Goal: Task Accomplishment & Management: Manage account settings

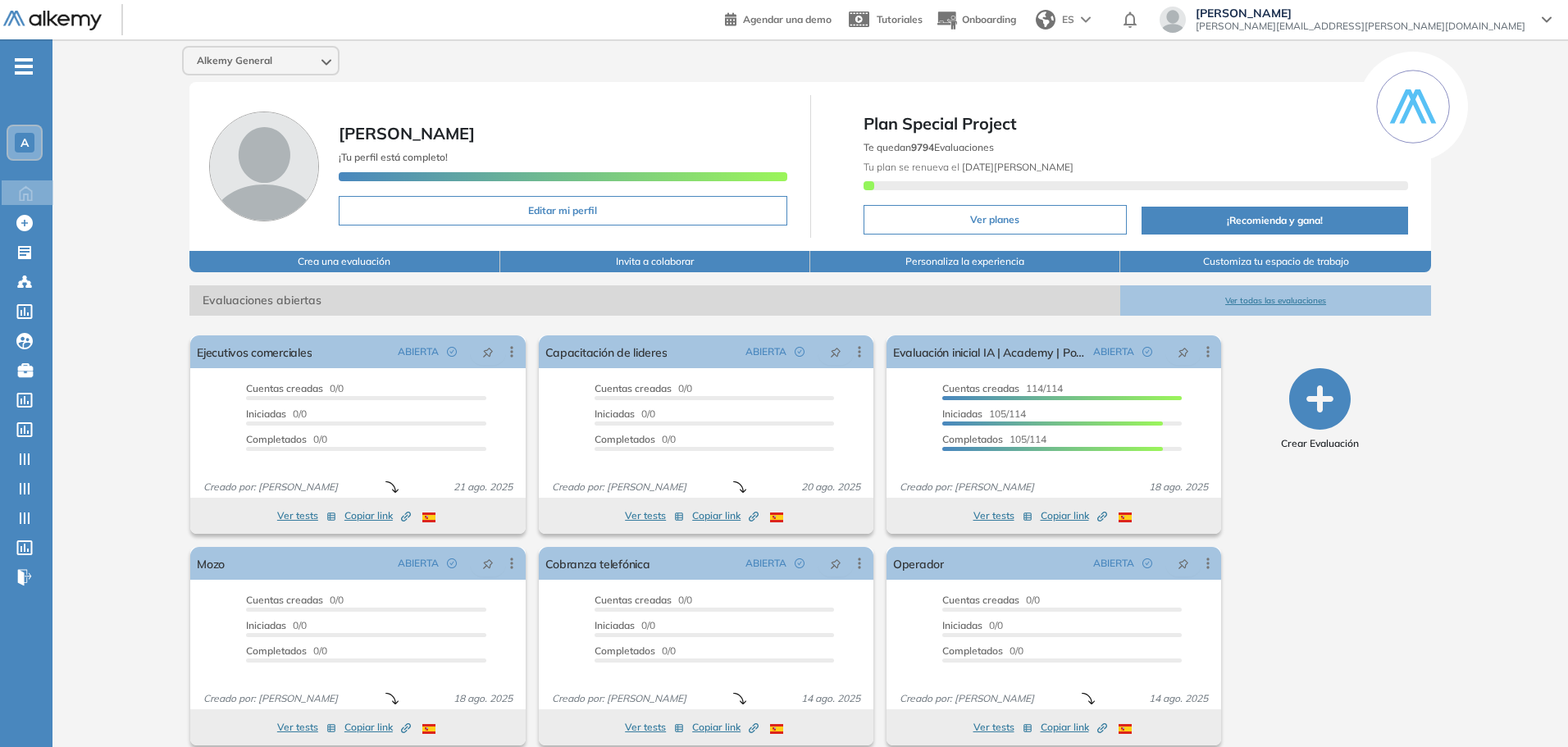
click at [200, 57] on span "Alkemy General" at bounding box center [234, 60] width 76 height 13
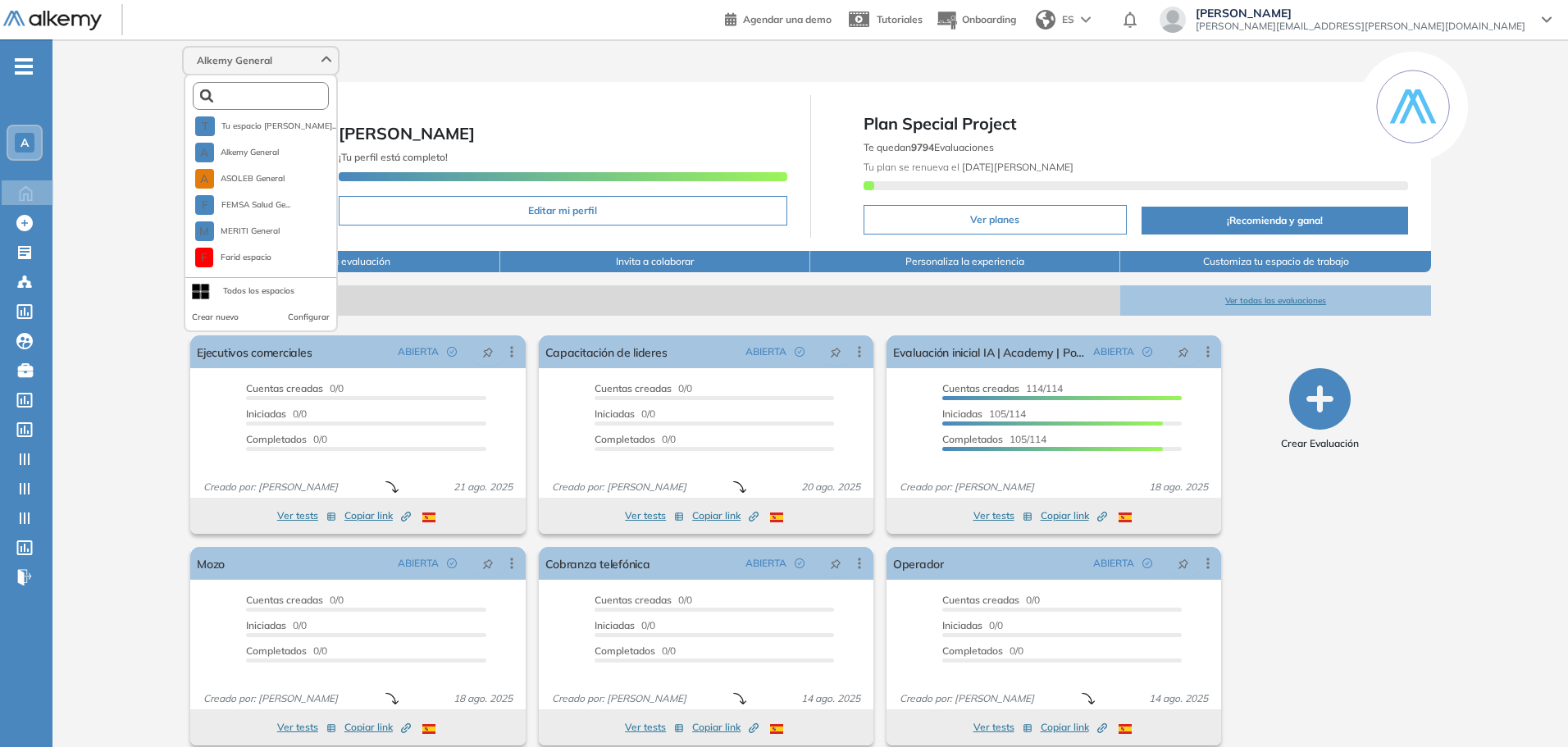
click at [246, 91] on input "text" at bounding box center [264, 96] width 102 height 13
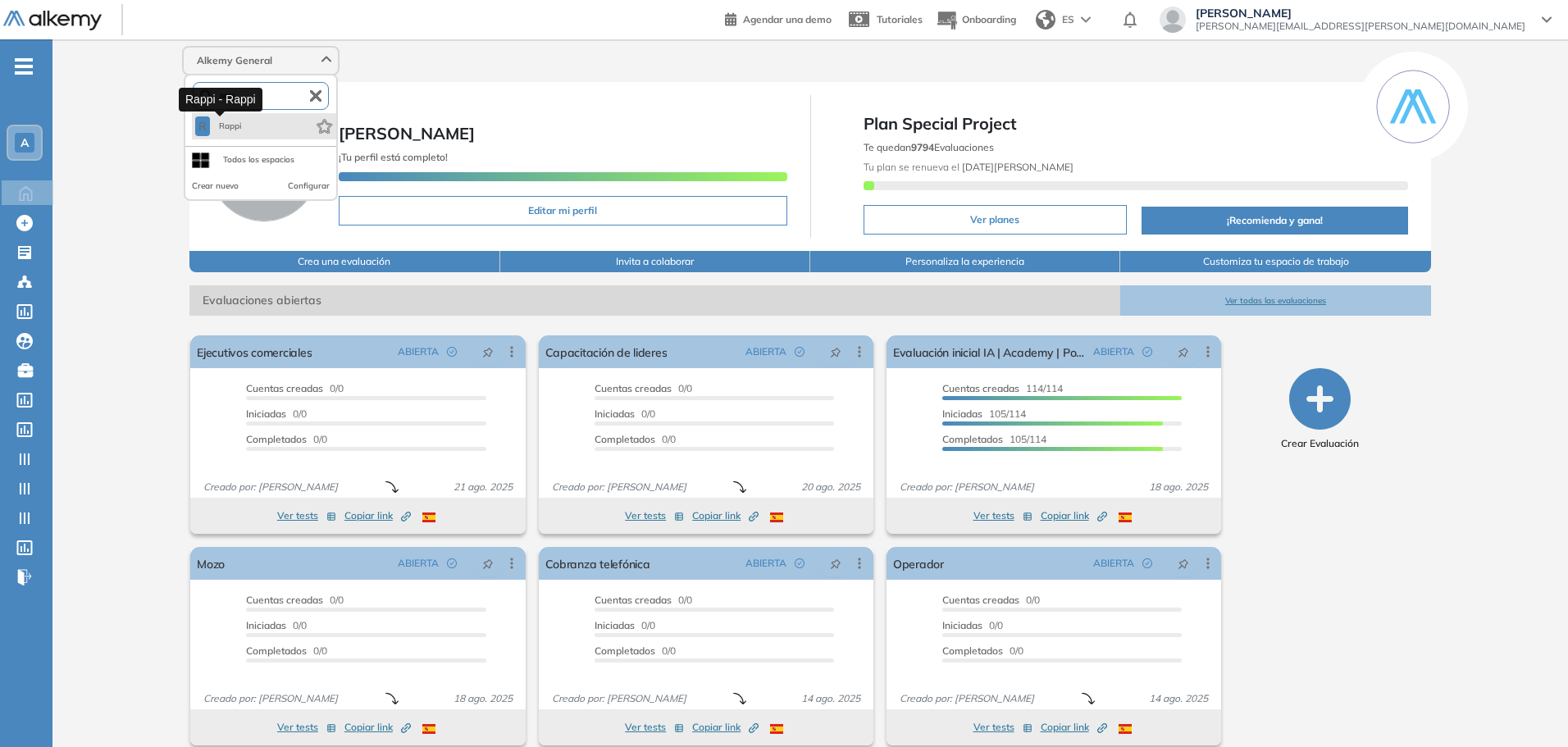
type input "*****"
click at [241, 132] on span "Rappi" at bounding box center [230, 126] width 28 height 13
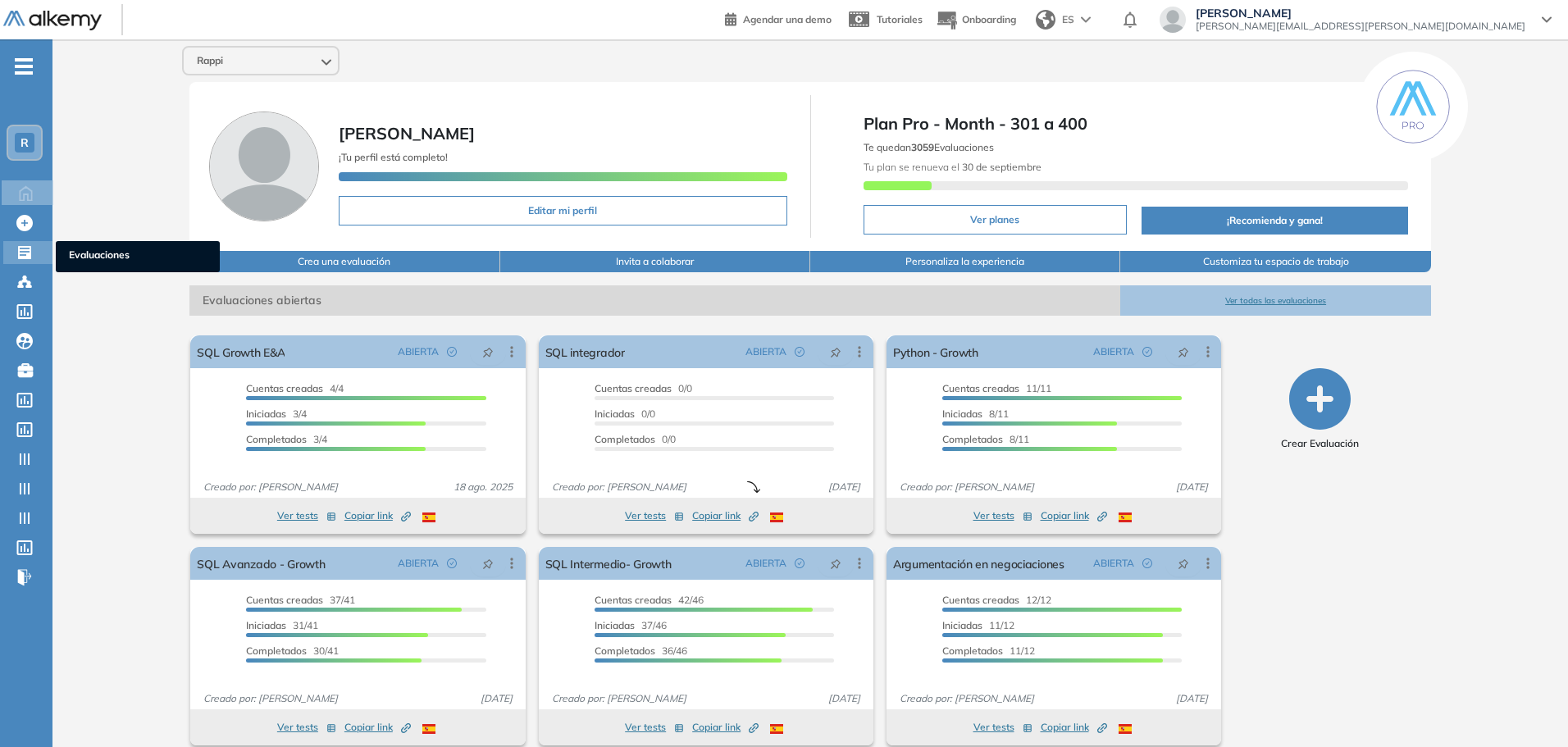
click at [23, 258] on icon at bounding box center [24, 252] width 13 height 13
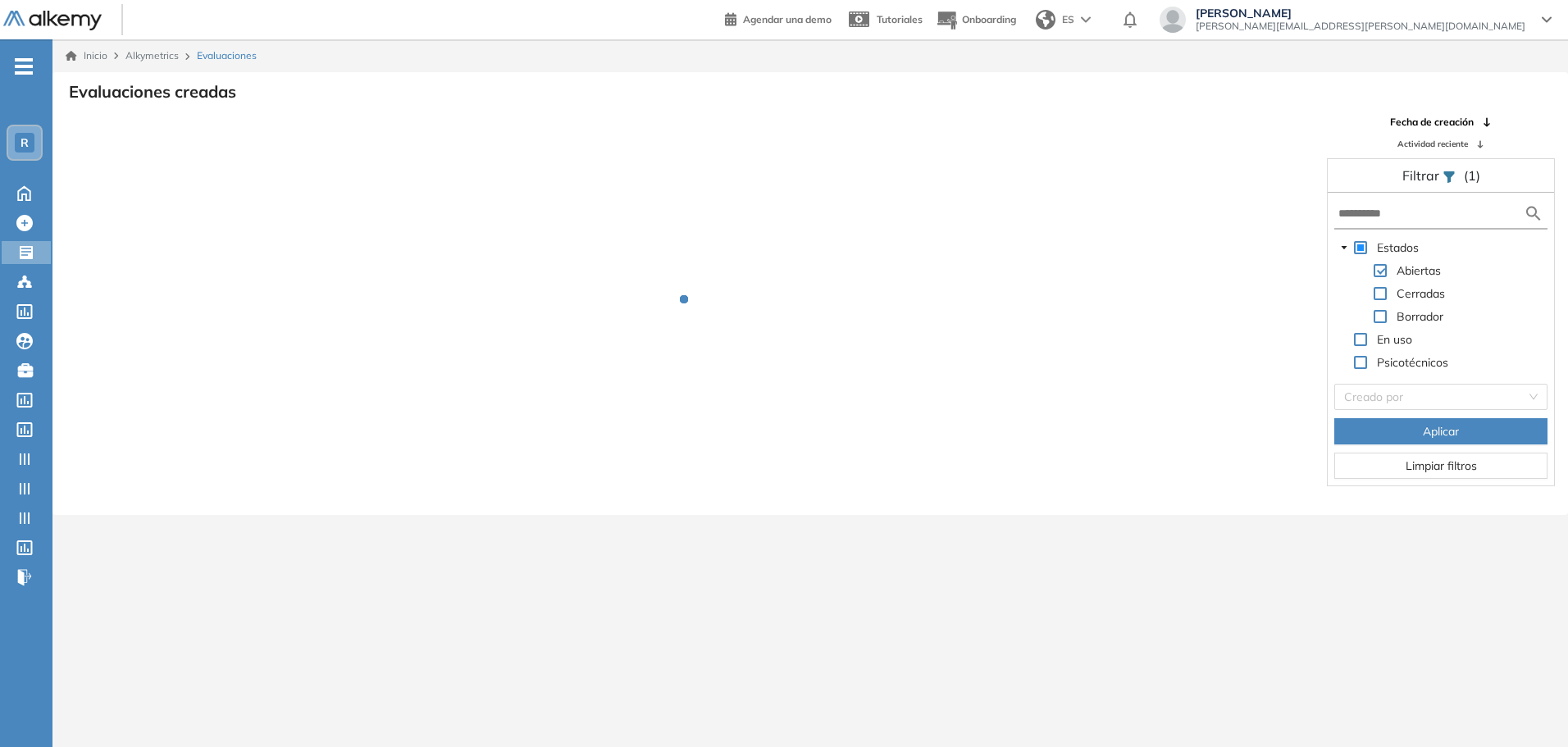
drag, startPoint x: 1394, startPoint y: 222, endPoint x: 1401, endPoint y: 214, distance: 10.6
click at [1396, 220] on form at bounding box center [1440, 214] width 213 height 30
click at [1401, 214] on input "text" at bounding box center [1430, 214] width 186 height 18
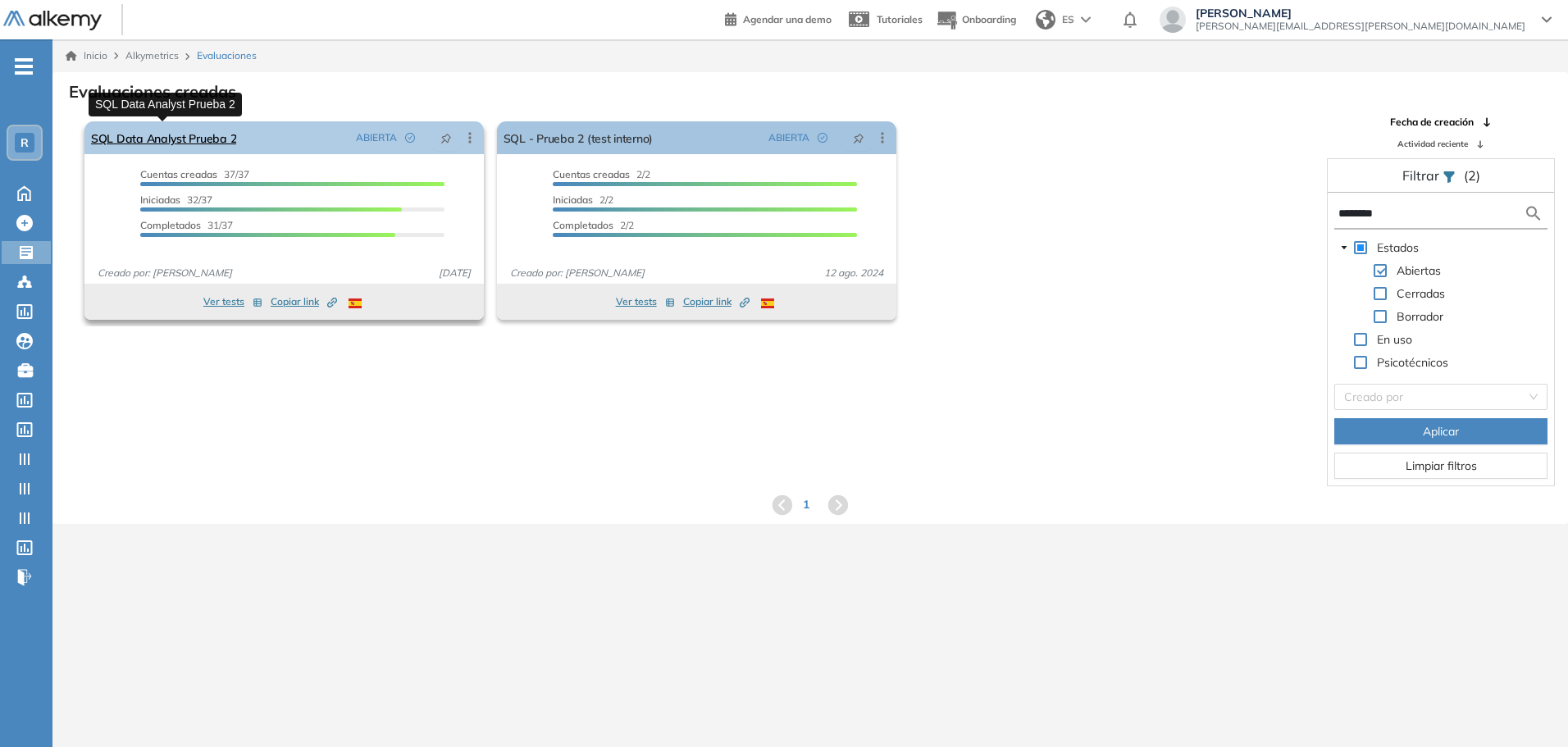
type input "********"
click at [213, 140] on link "SQL Data Analyst Prueba 2" at bounding box center [164, 138] width 145 height 32
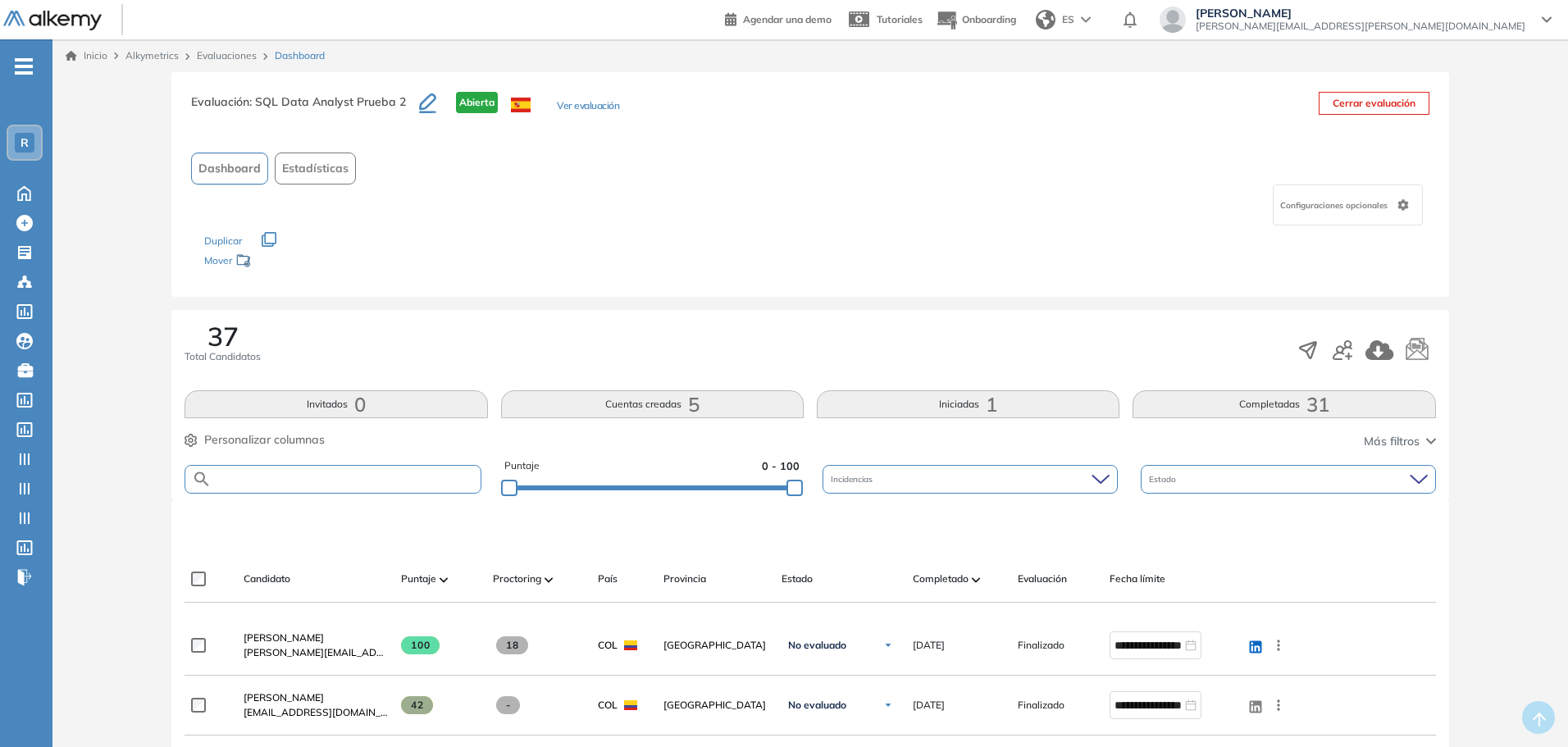
click at [426, 479] on input "text" at bounding box center [345, 480] width 268 height 13
paste input "**********"
type input "**********"
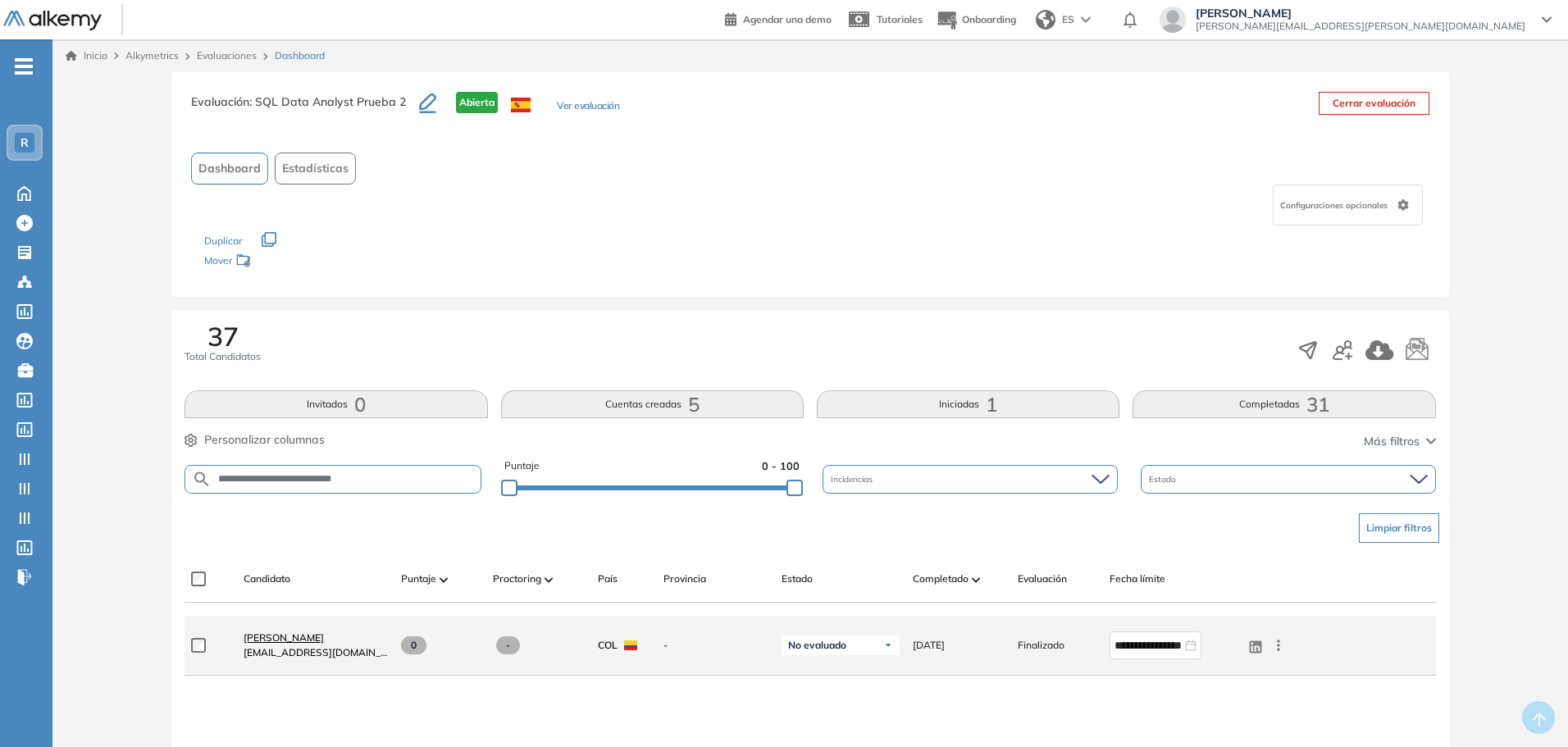
click at [316, 634] on span "JULIAN FELIPE ORTIZ FONTECHA" at bounding box center [284, 638] width 81 height 13
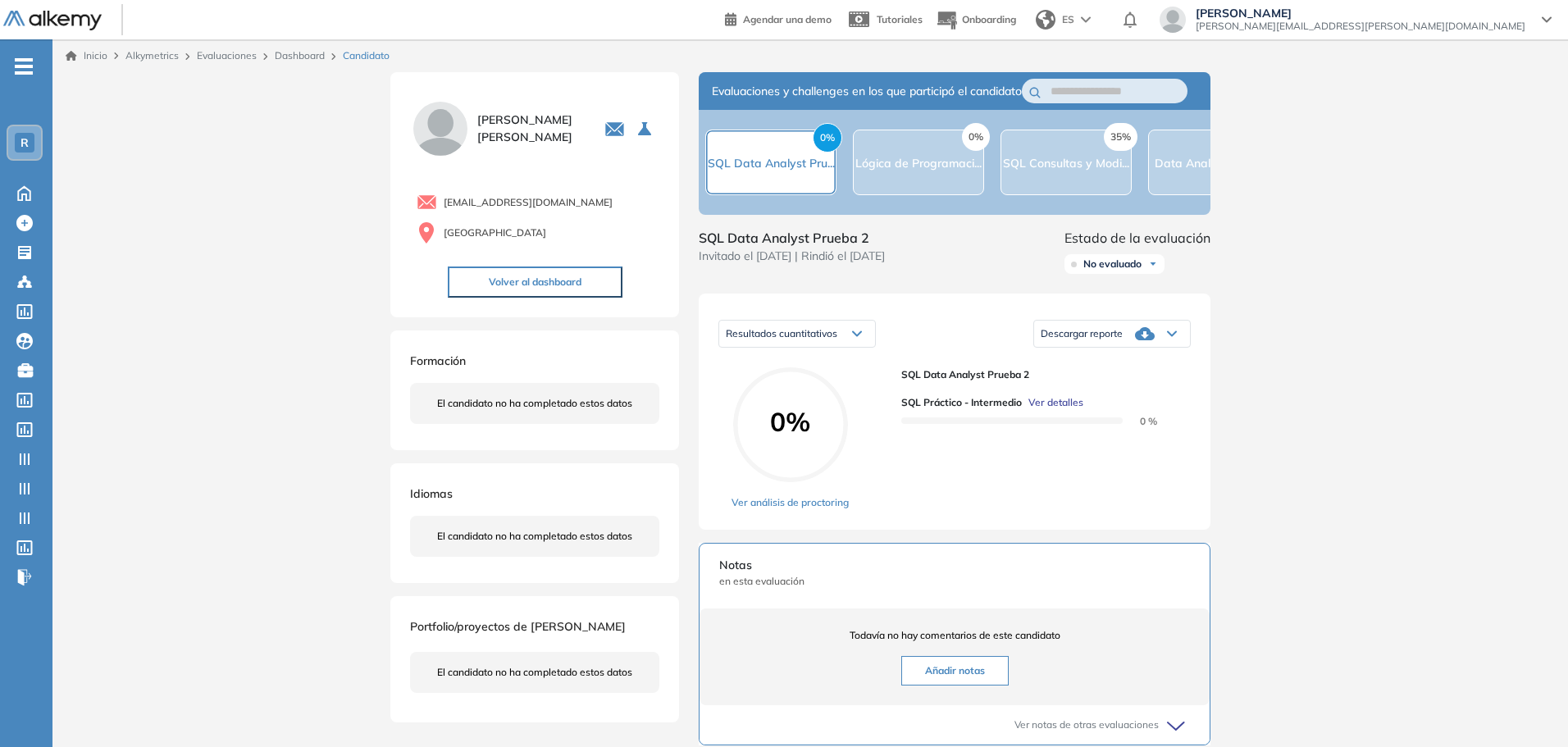
click at [1057, 410] on span "Ver detalles" at bounding box center [1055, 402] width 55 height 15
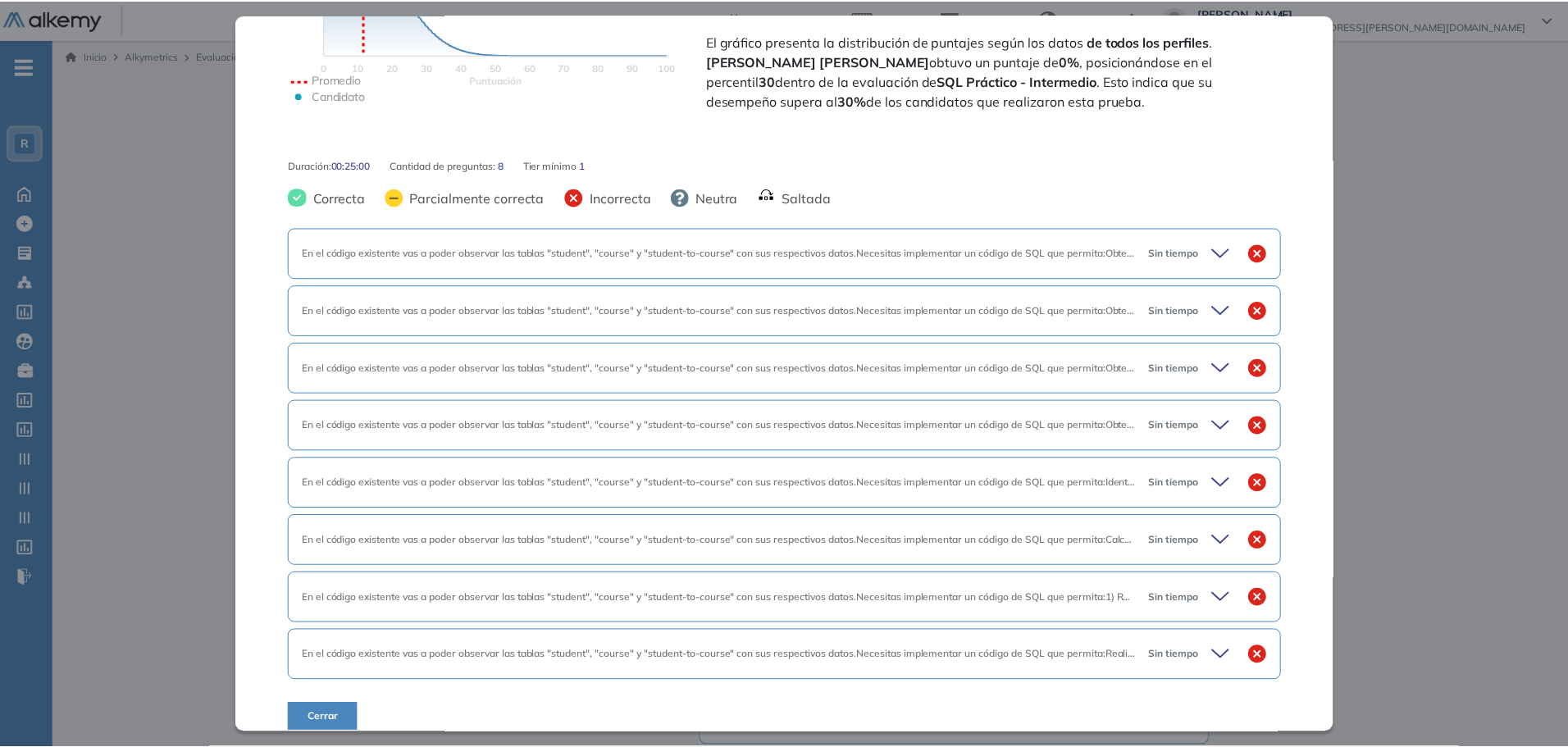
scroll to position [498, 0]
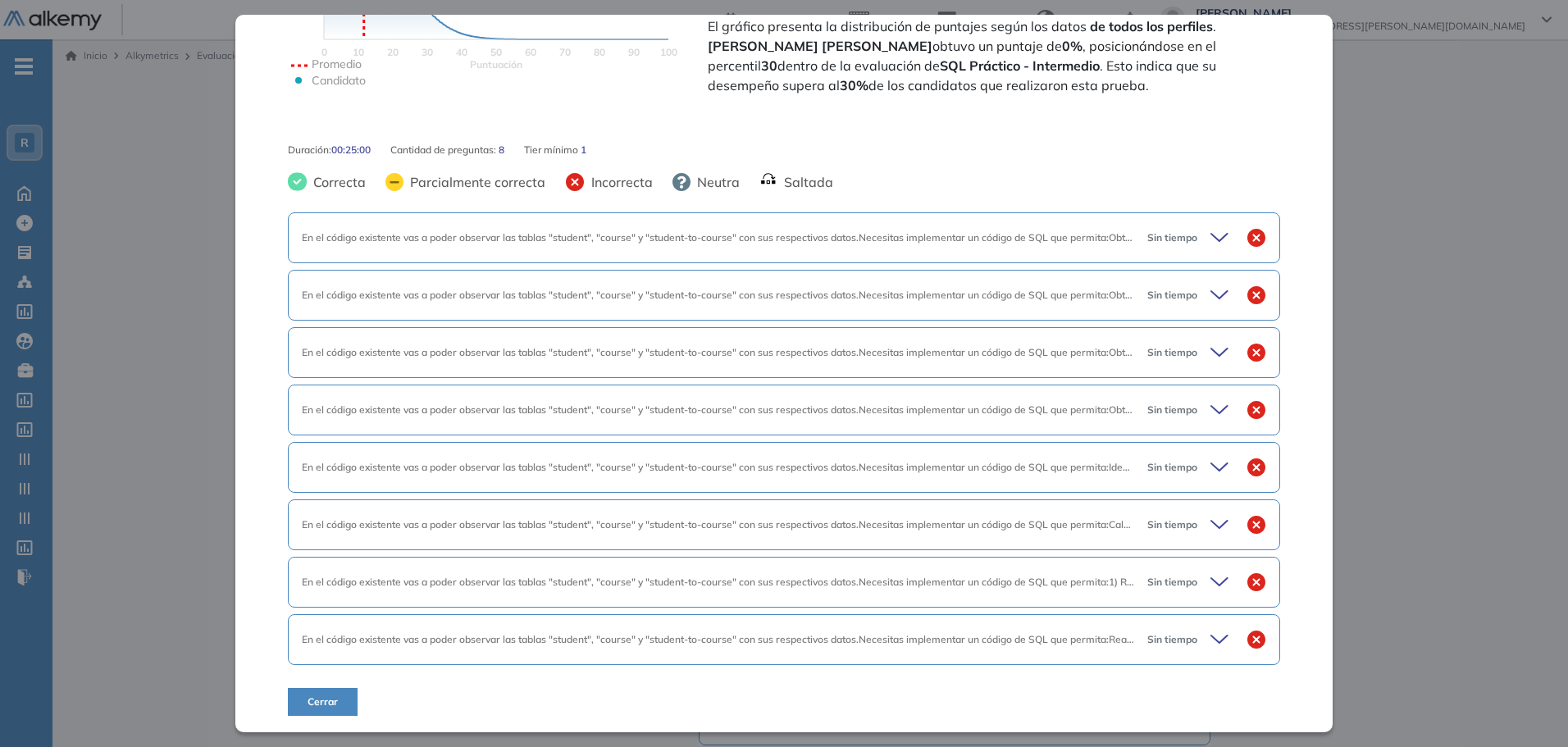
click at [1436, 404] on div "Inicio Alkymetrics Evaluaciones Dashboard Candidato SQL Práctico - Intermedio C…" at bounding box center [810, 522] width 1515 height 965
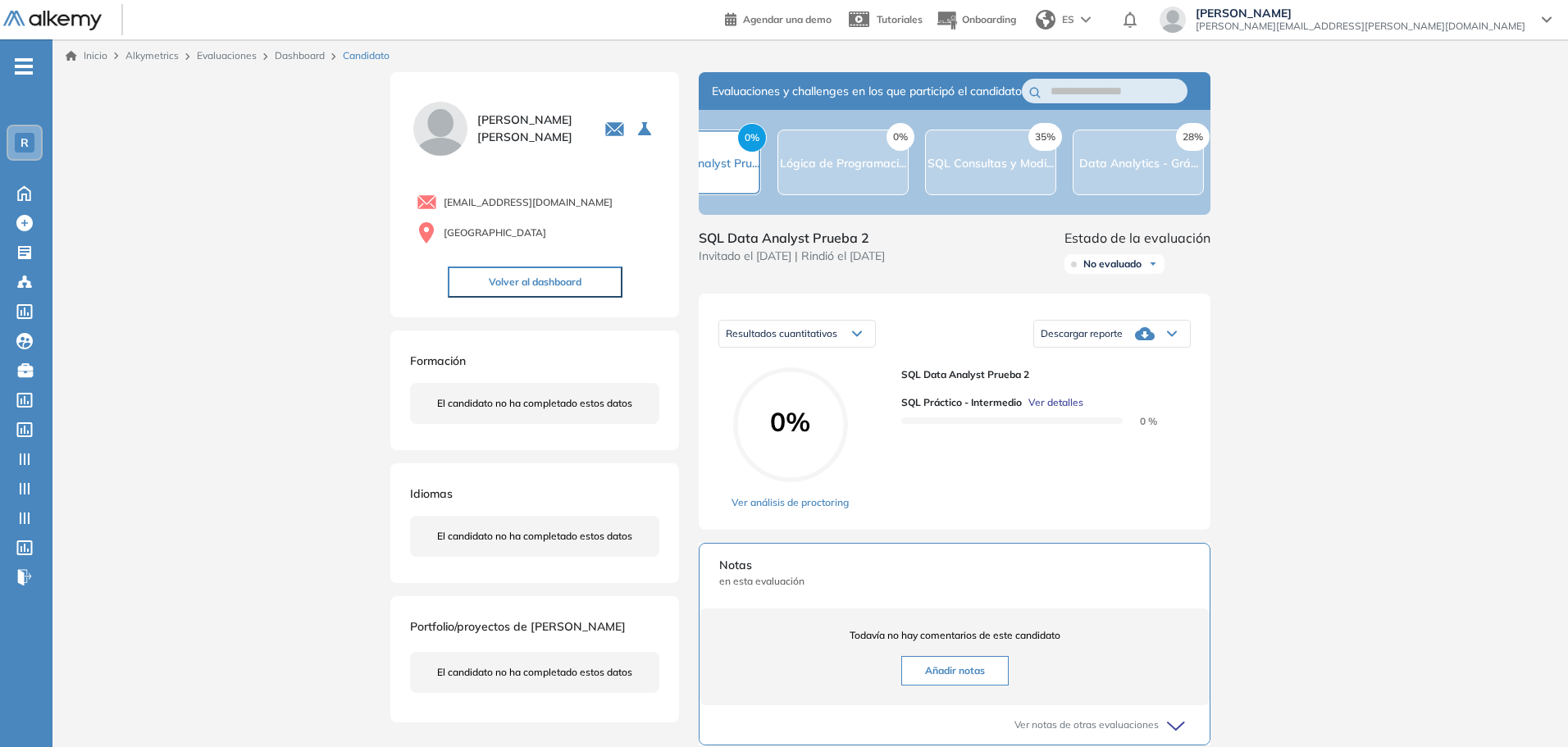
scroll to position [0, 0]
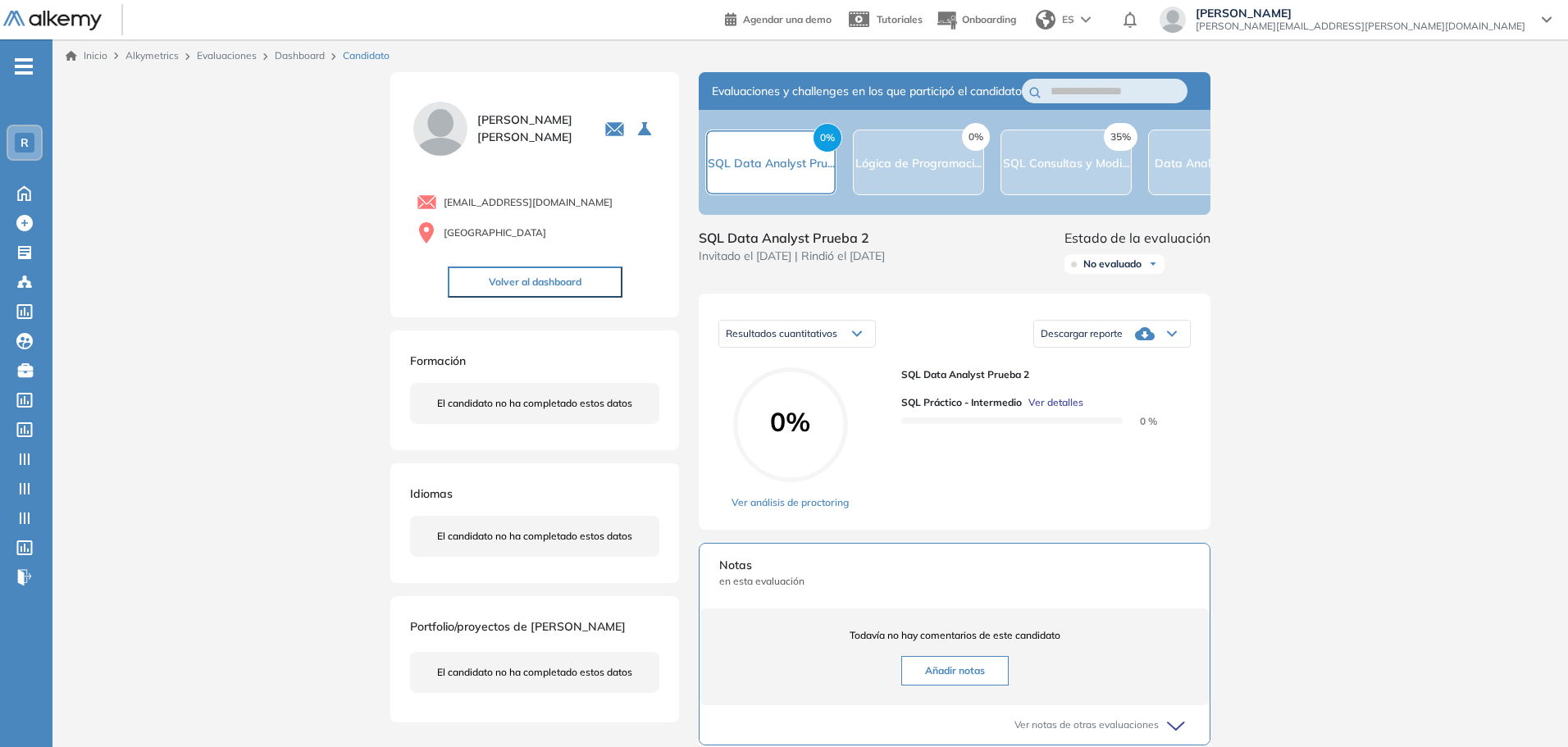
click at [298, 52] on link "Dashboard" at bounding box center [300, 55] width 50 height 13
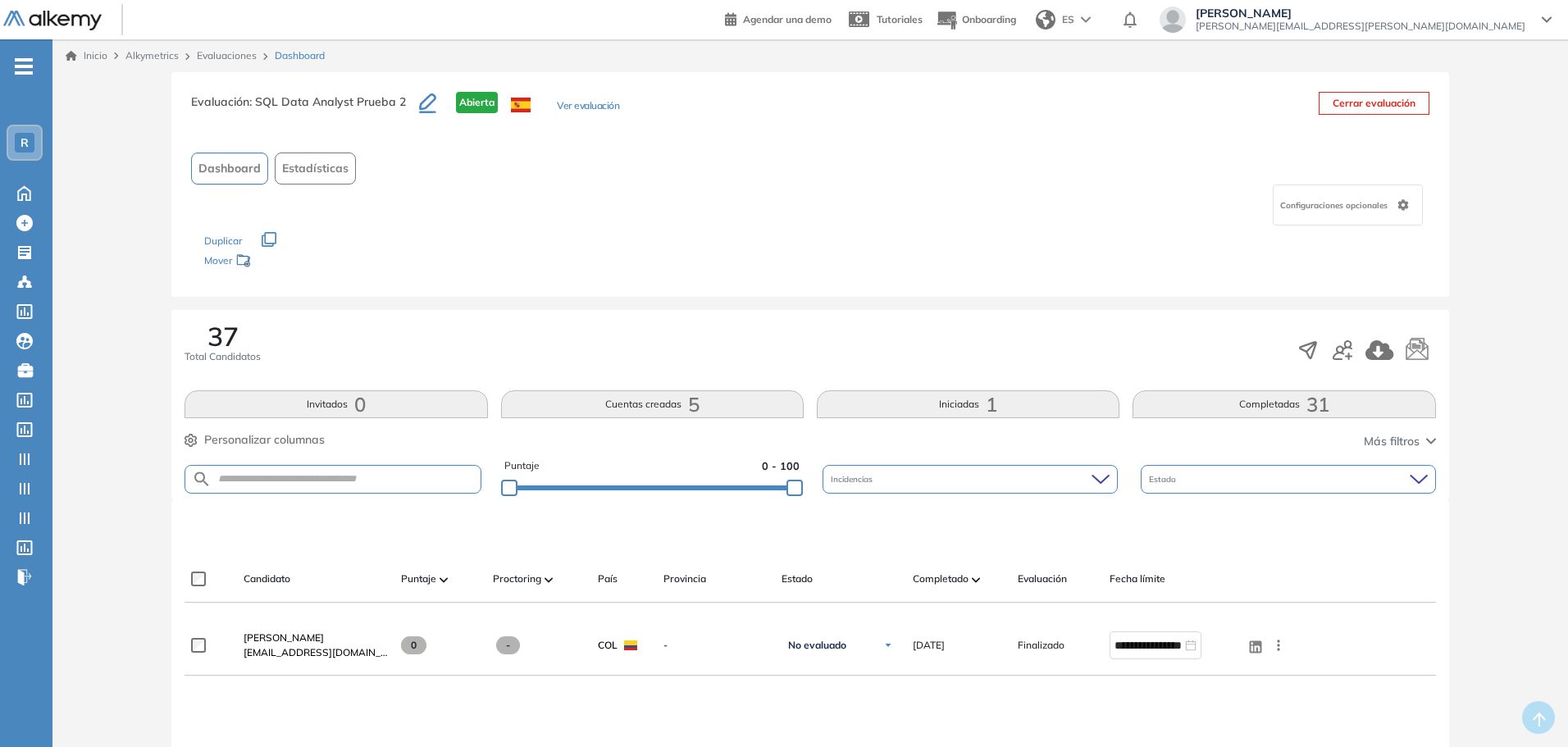
click at [1213, 394] on button "Completadas 31" at bounding box center [1283, 404] width 303 height 28
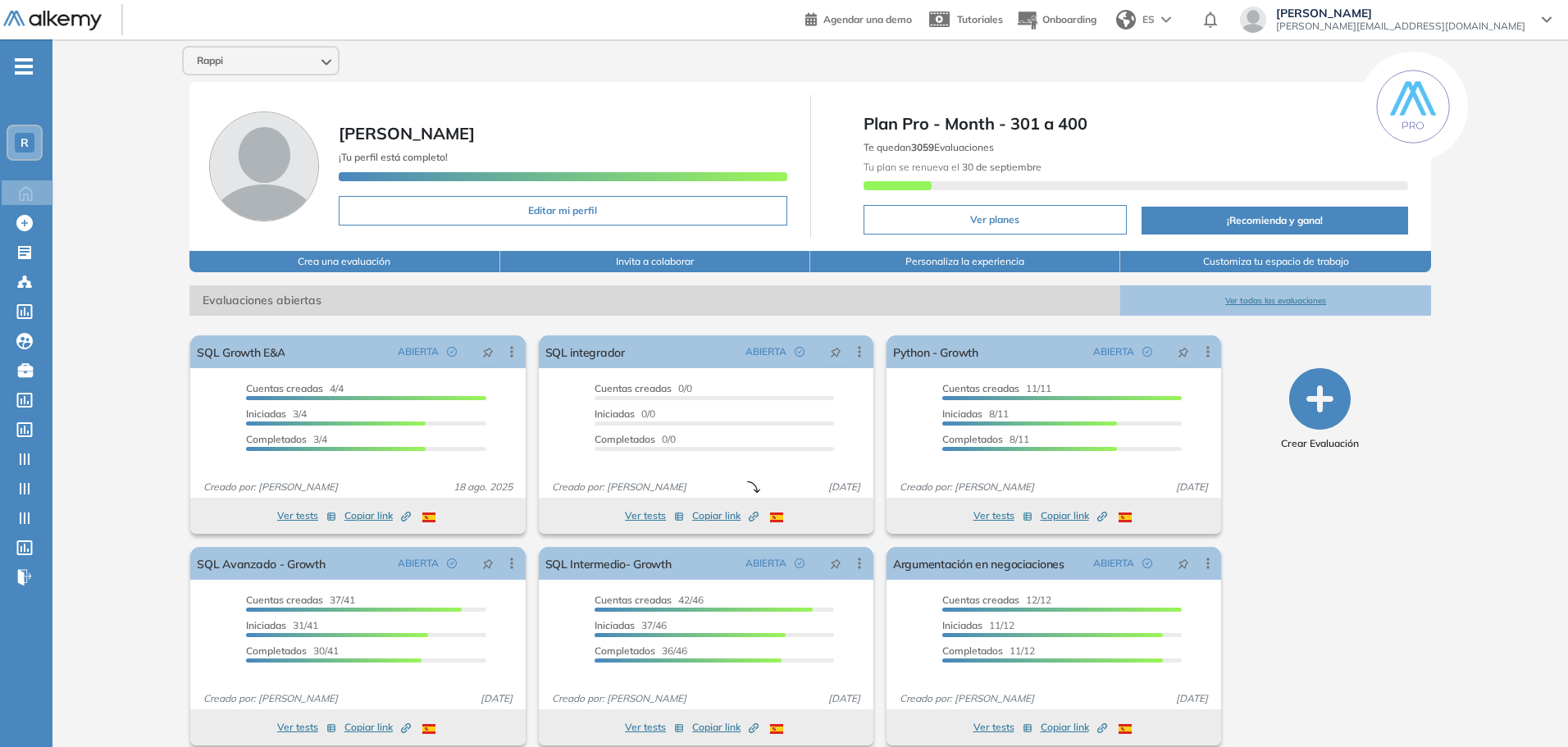
click at [324, 72] on div "Rappi" at bounding box center [260, 60] width 154 height 27
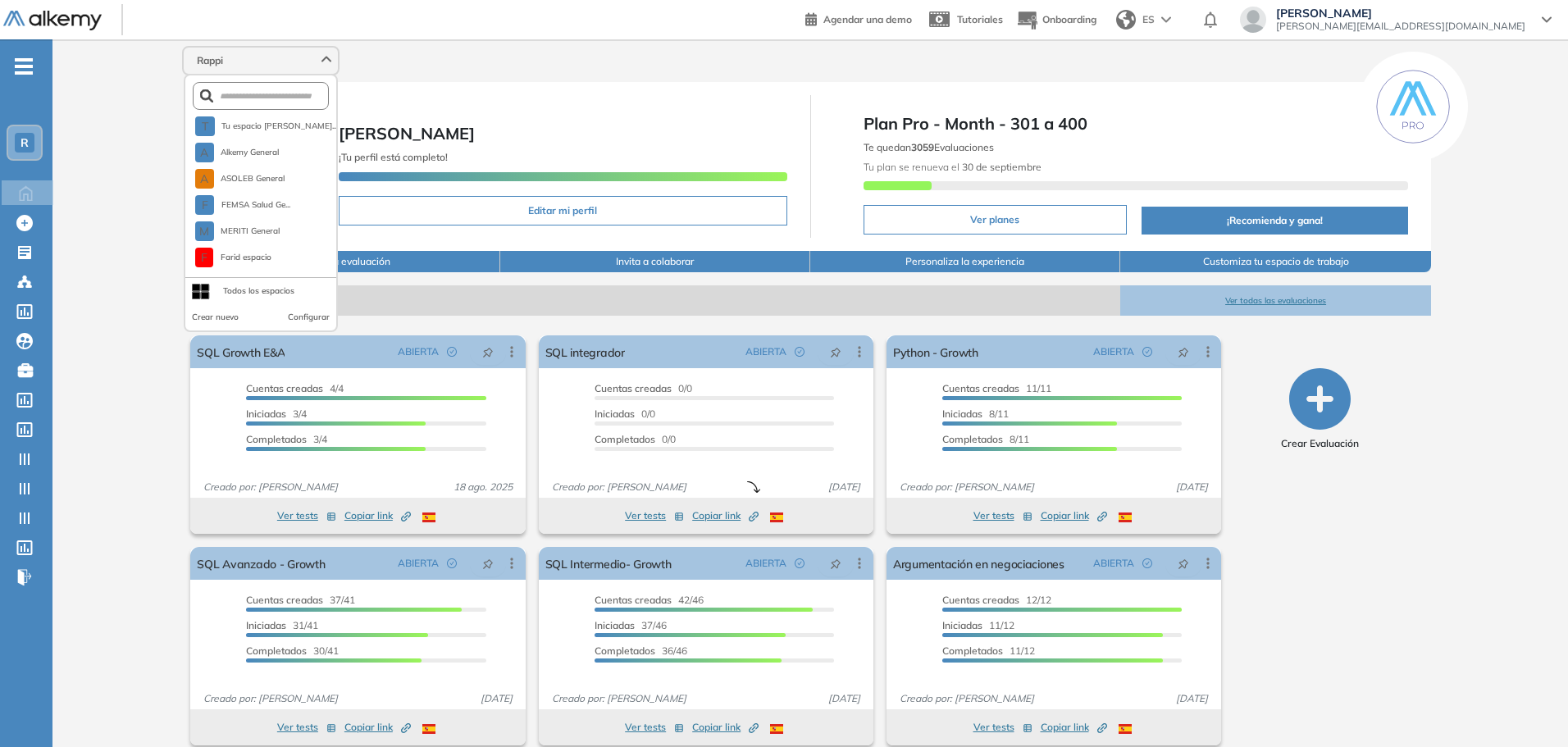
click at [322, 71] on div "Rappi" at bounding box center [260, 60] width 154 height 27
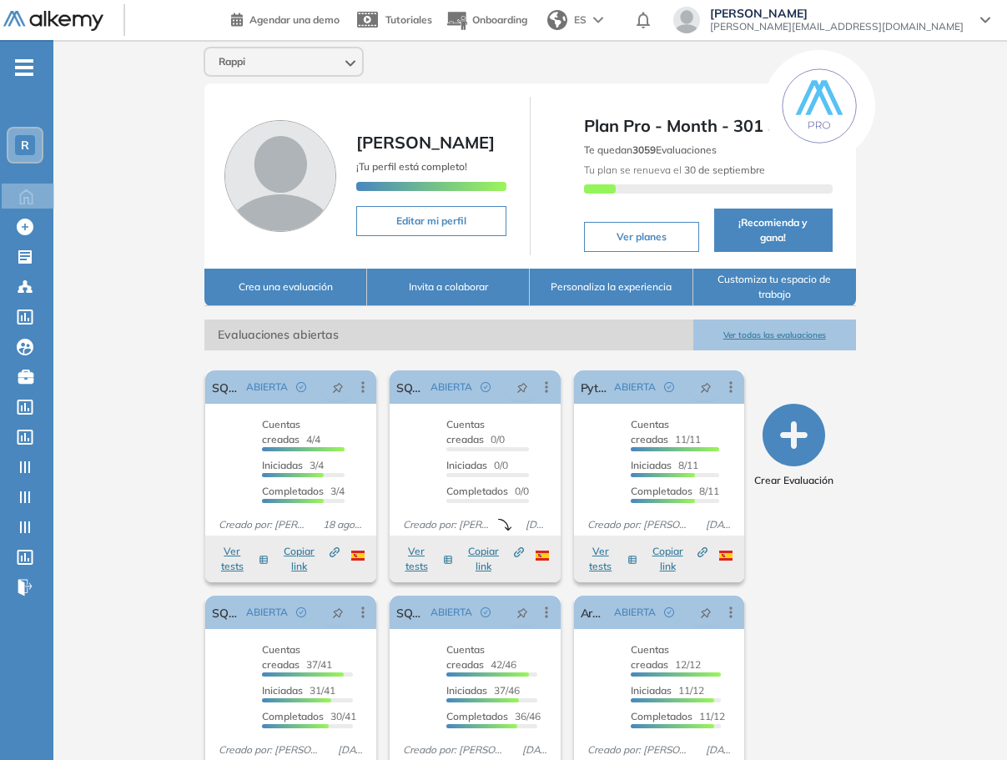
click at [879, 14] on span "Laureano Iglesias" at bounding box center [837, 13] width 254 height 13
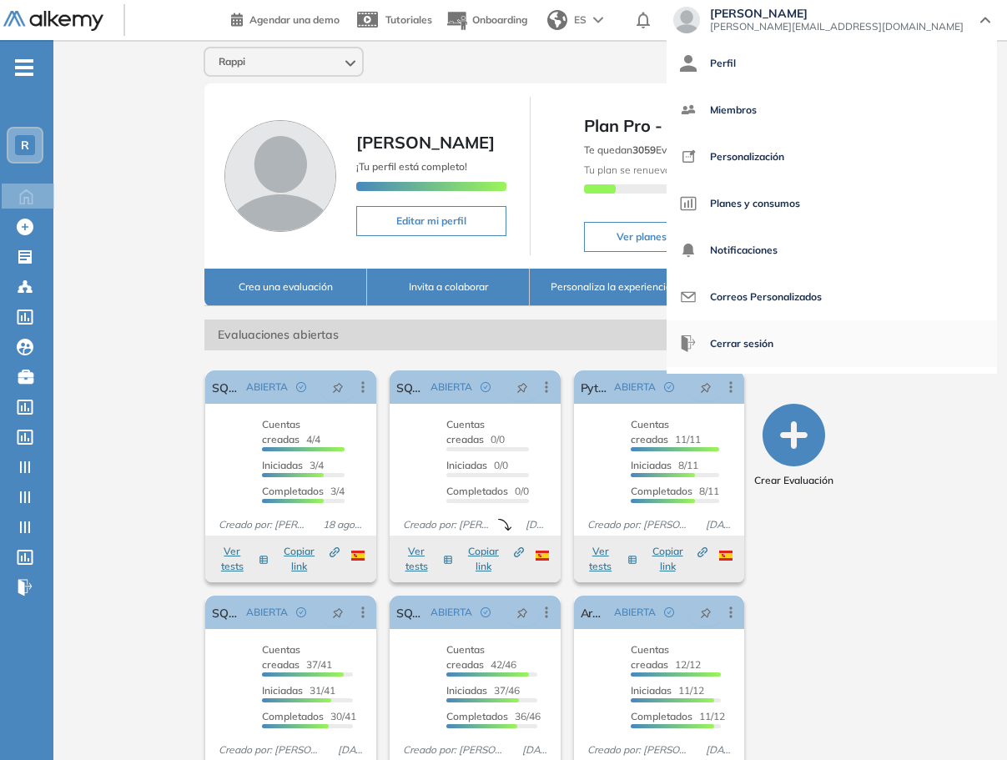
click at [774, 339] on span "Cerrar sesión" at bounding box center [741, 344] width 63 height 40
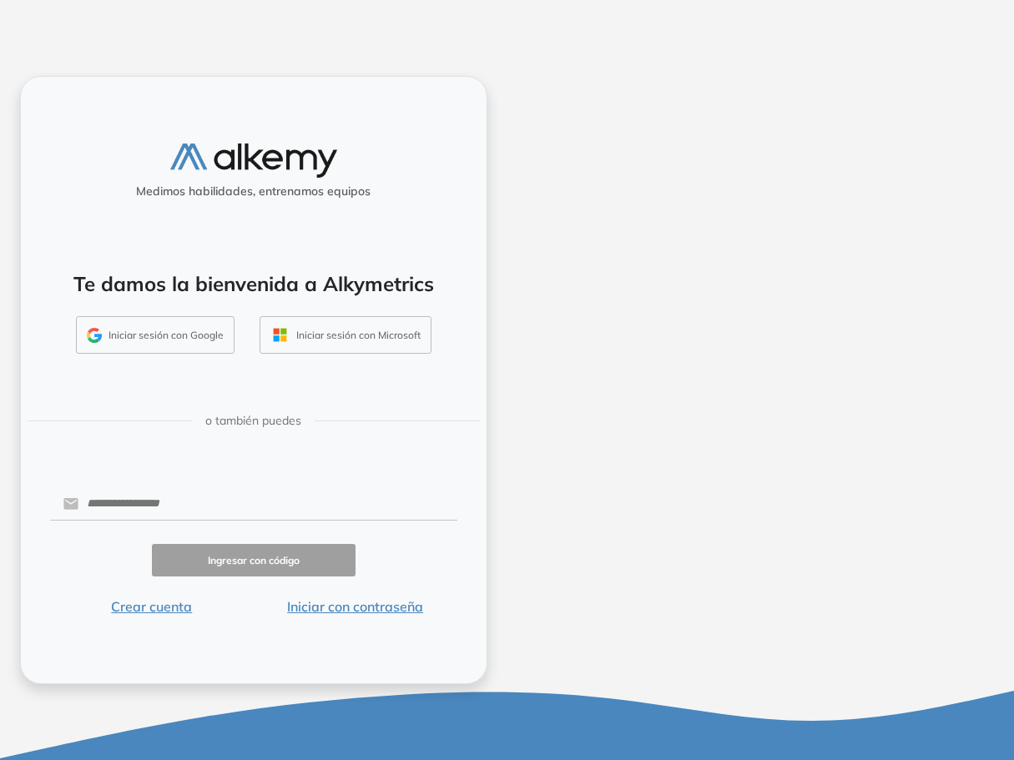
click at [485, 679] on div "Medimos habilidades, entrenamos equipos Te damos la bienvenida a Alkymetrics In…" at bounding box center [253, 380] width 507 height 760
click at [364, 616] on button "Iniciar con contraseña" at bounding box center [356, 607] width 204 height 20
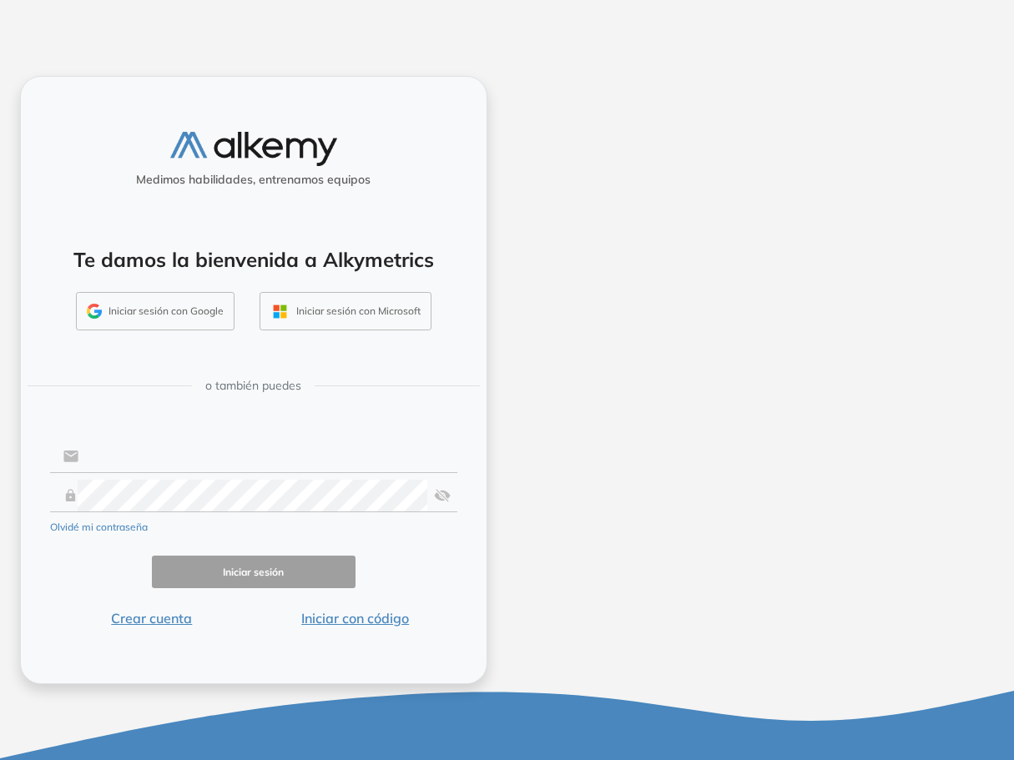
type input "**********"
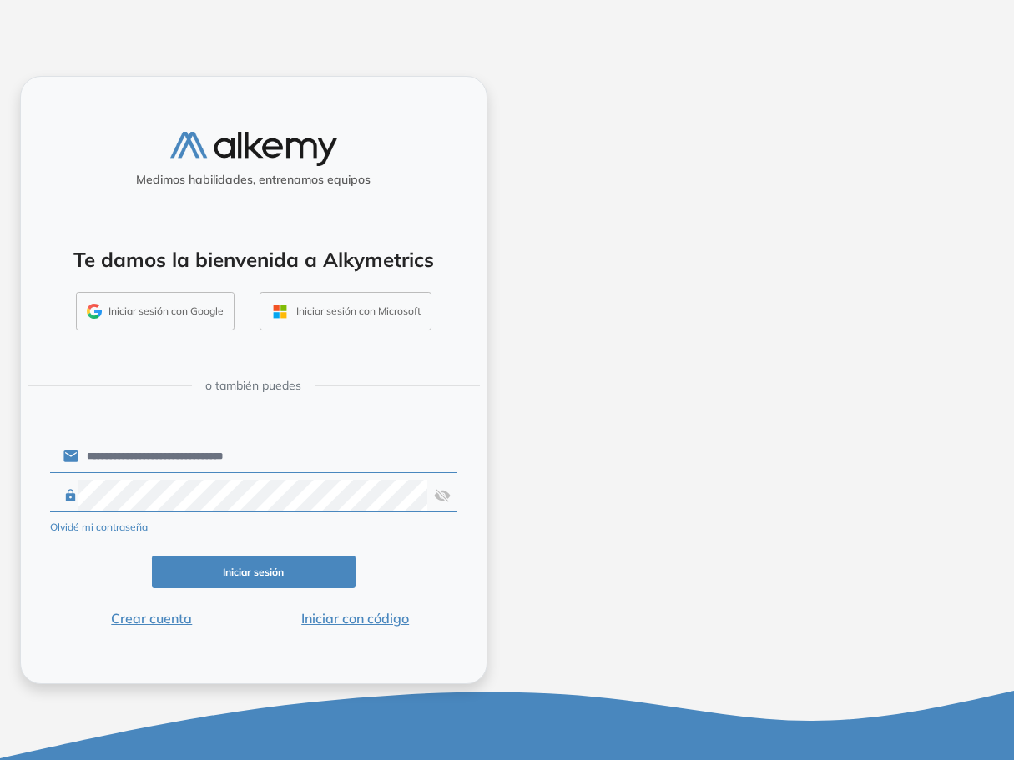
click at [236, 570] on button "Iniciar sesión" at bounding box center [254, 572] width 204 height 33
